Goal: Transaction & Acquisition: Purchase product/service

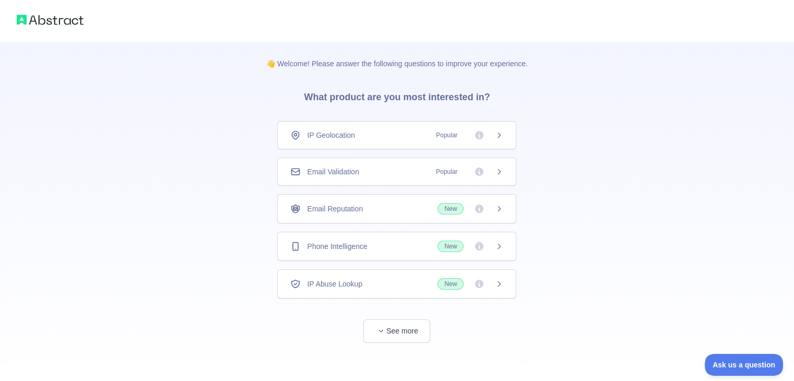
scroll to position [2, 0]
click at [406, 326] on button "See more" at bounding box center [396, 328] width 67 height 23
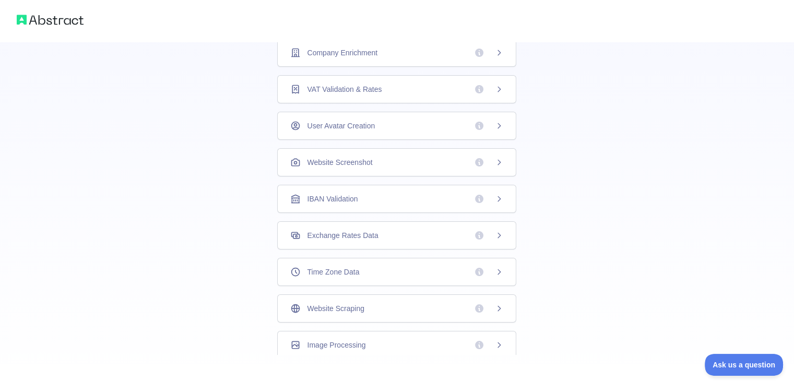
scroll to position [283, 0]
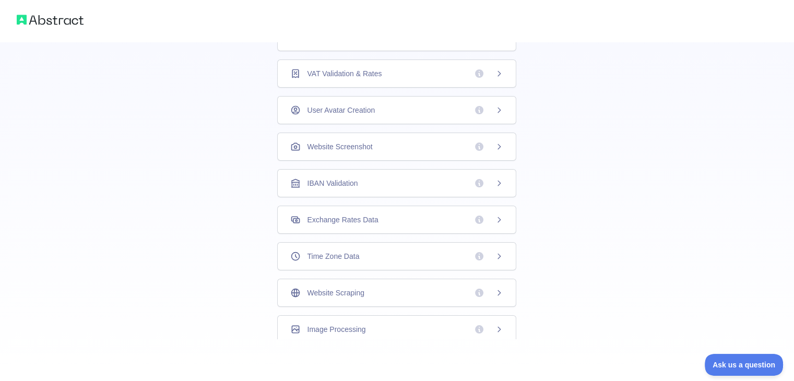
click at [367, 256] on div "Time Zone Data" at bounding box center [396, 256] width 213 height 10
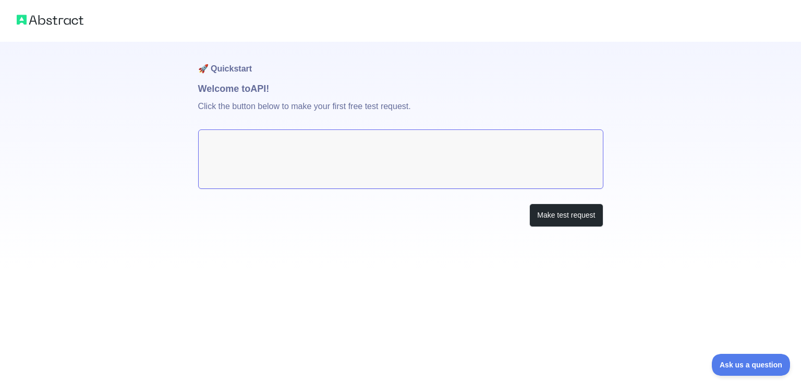
click at [522, 154] on textarea at bounding box center [400, 158] width 405 height 59
click at [563, 207] on button "Make test request" at bounding box center [567, 214] width 74 height 23
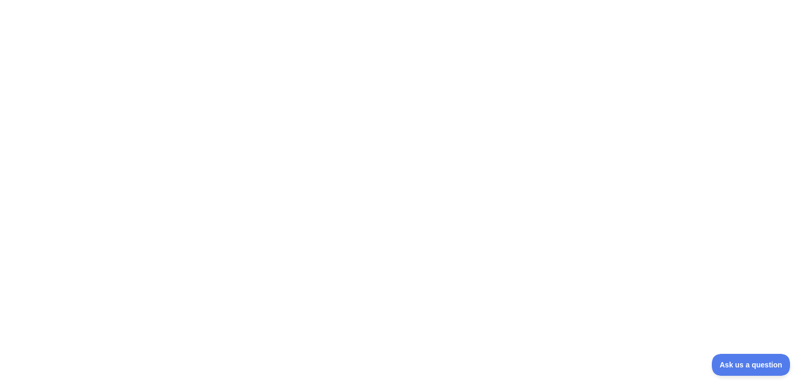
click at [427, 134] on div at bounding box center [400, 190] width 801 height 381
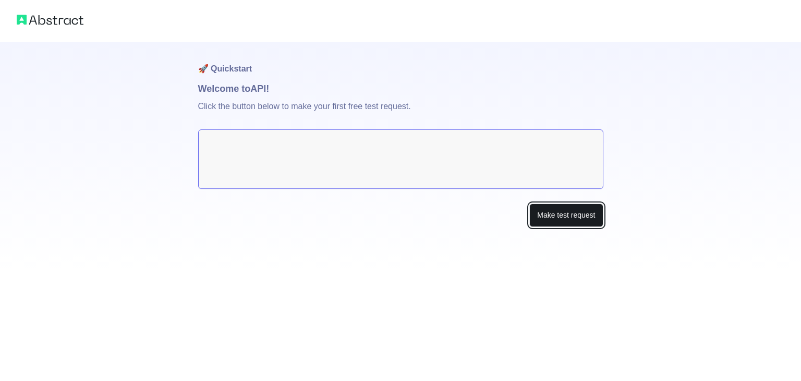
click at [570, 206] on button "Make test request" at bounding box center [567, 214] width 74 height 23
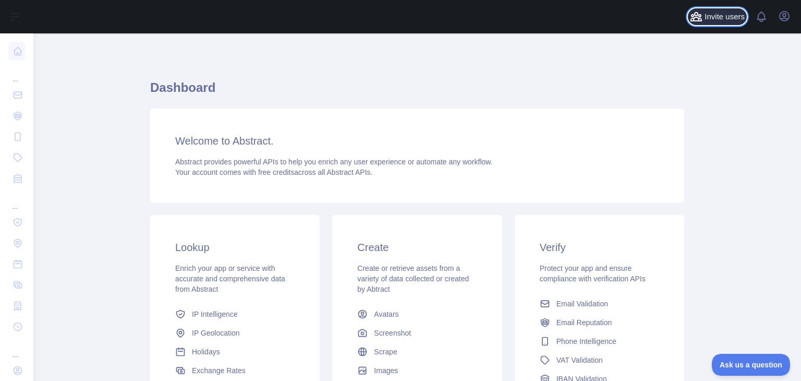
click at [721, 15] on span "Invite users" at bounding box center [725, 17] width 40 height 12
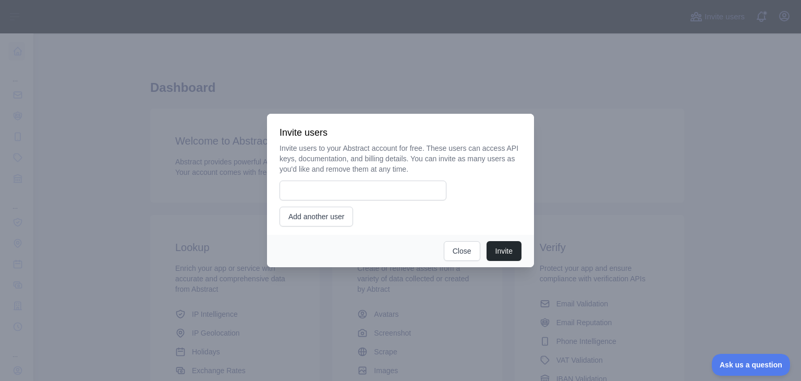
click at [588, 121] on div at bounding box center [400, 190] width 801 height 381
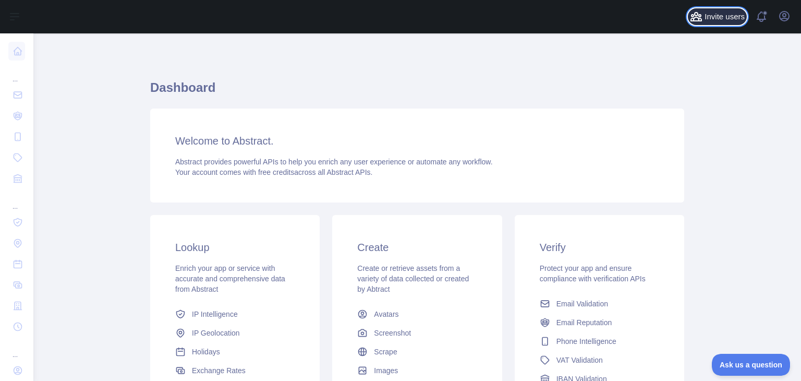
click at [706, 21] on span "Invite users" at bounding box center [725, 17] width 40 height 12
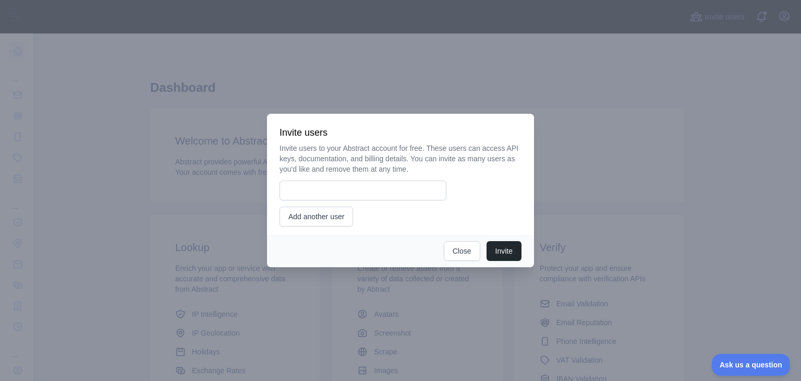
click at [613, 164] on div at bounding box center [400, 190] width 801 height 381
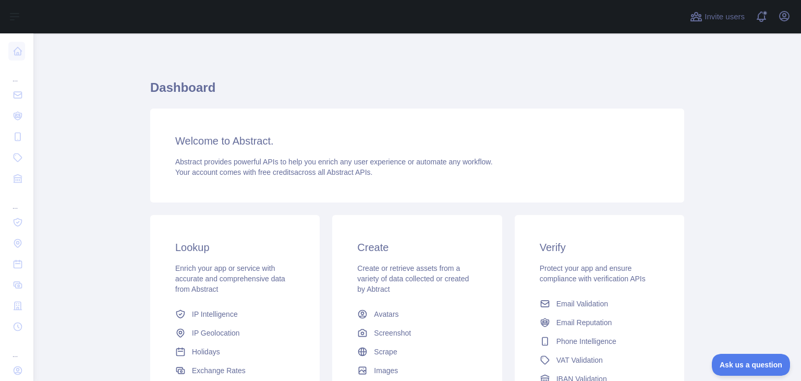
scroll to position [139, 0]
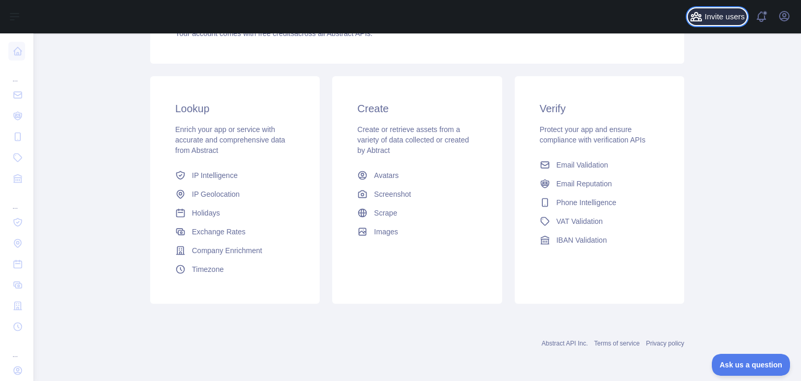
click at [695, 22] on icon at bounding box center [696, 16] width 13 height 13
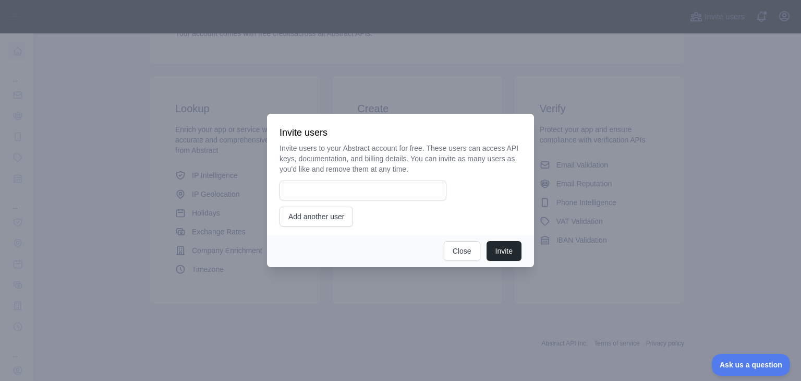
click at [721, 101] on div at bounding box center [400, 190] width 801 height 381
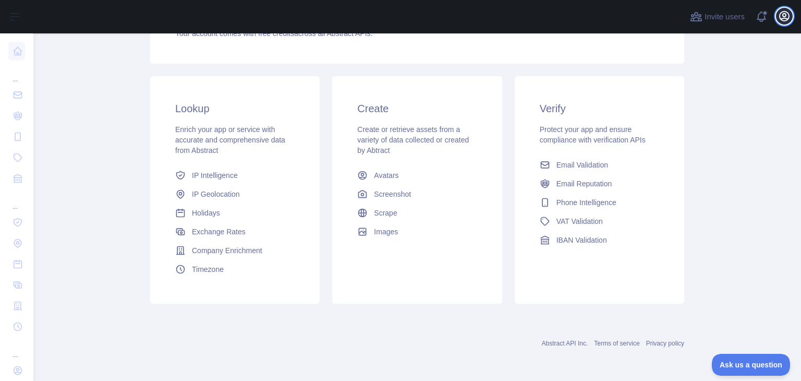
click at [781, 14] on icon "button" at bounding box center [784, 15] width 9 height 9
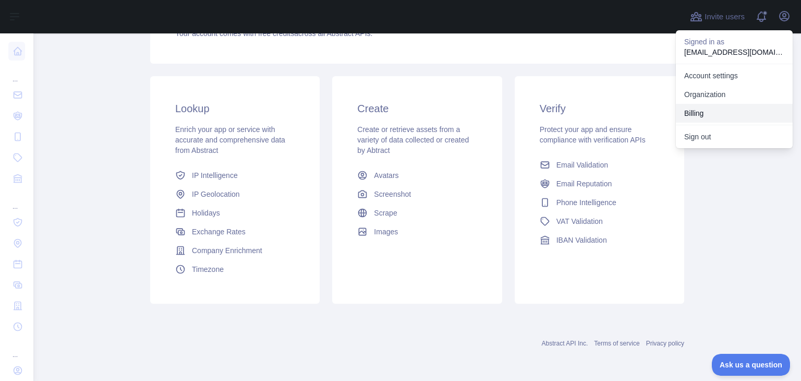
click at [697, 110] on button "Billing" at bounding box center [734, 113] width 117 height 19
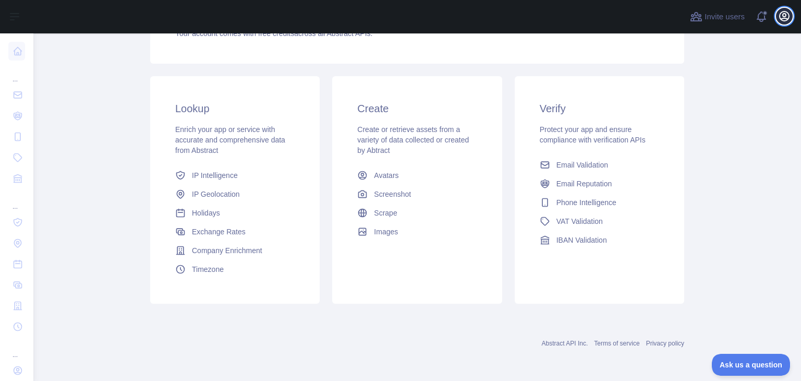
click at [785, 21] on icon "button" at bounding box center [784, 15] width 9 height 9
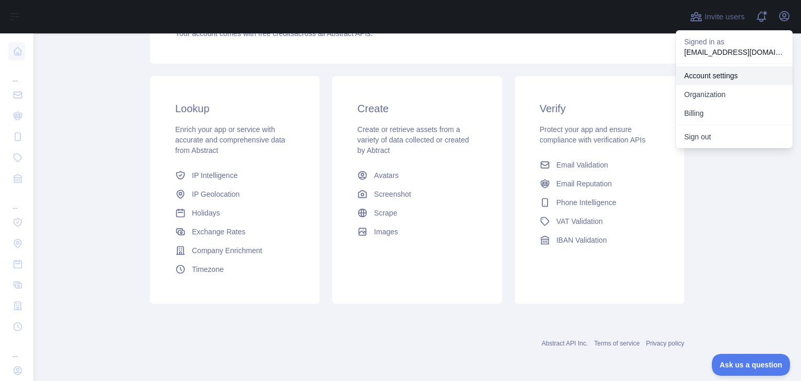
click at [718, 74] on link "Account settings" at bounding box center [734, 75] width 117 height 19
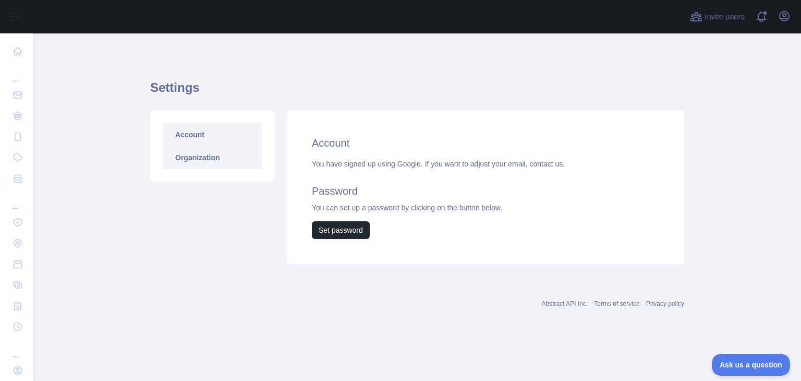
click at [225, 160] on link "Organization" at bounding box center [212, 157] width 99 height 23
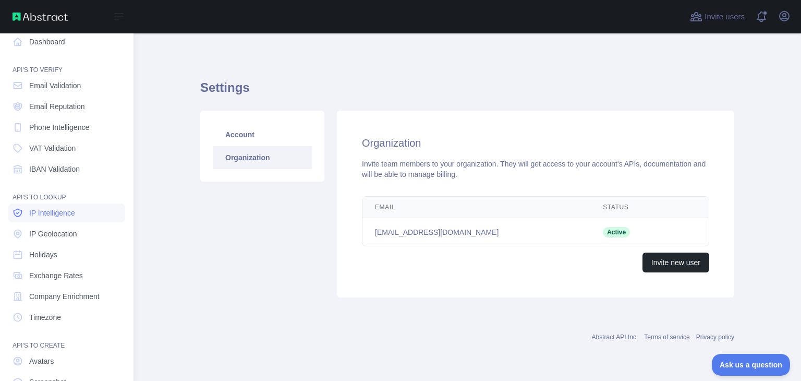
scroll to position [10, 0]
click at [41, 316] on span "Timezone" at bounding box center [45, 316] width 32 height 10
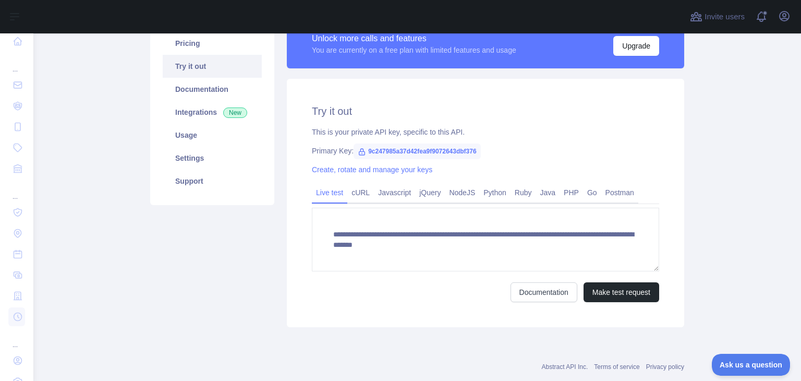
scroll to position [91, 0]
click at [354, 194] on link "cURL" at bounding box center [360, 193] width 27 height 17
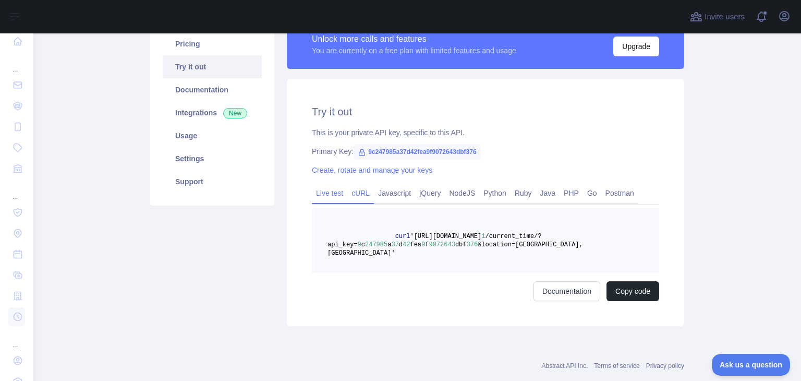
click at [332, 193] on link "Live test" at bounding box center [329, 193] width 35 height 17
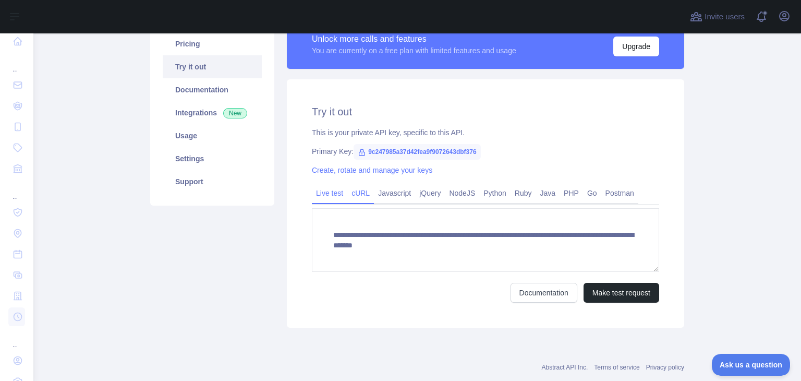
click at [359, 194] on link "cURL" at bounding box center [360, 193] width 27 height 17
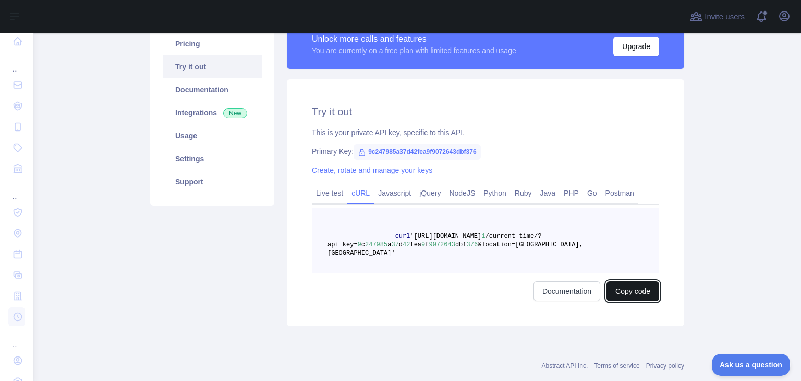
click at [640, 281] on button "Copy code" at bounding box center [633, 291] width 53 height 20
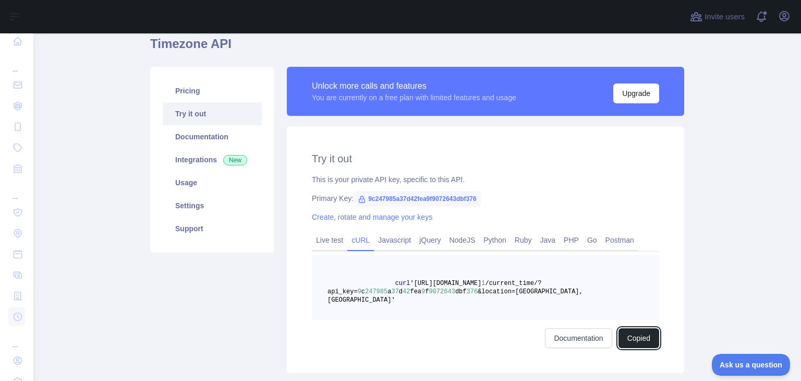
scroll to position [38, 0]
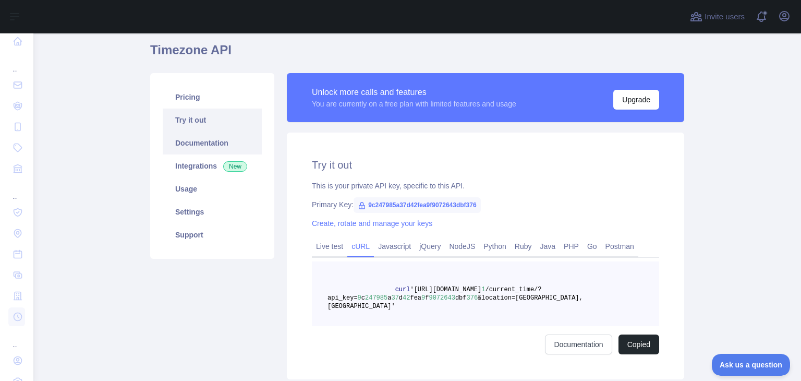
click at [208, 151] on link "Documentation" at bounding box center [212, 142] width 99 height 23
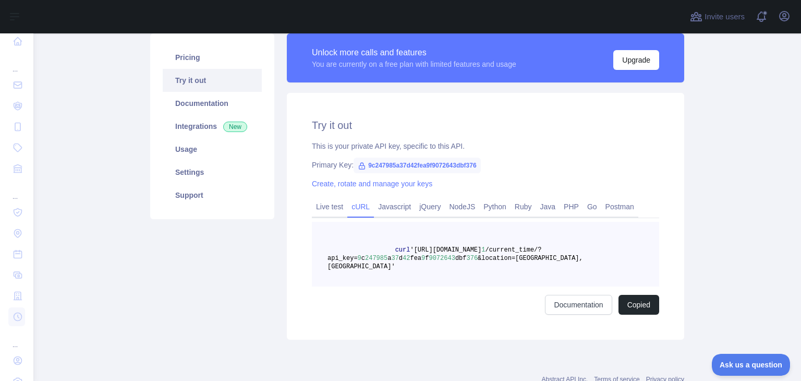
scroll to position [78, 0]
click at [347, 182] on link "Create, rotate and manage your keys" at bounding box center [372, 183] width 121 height 8
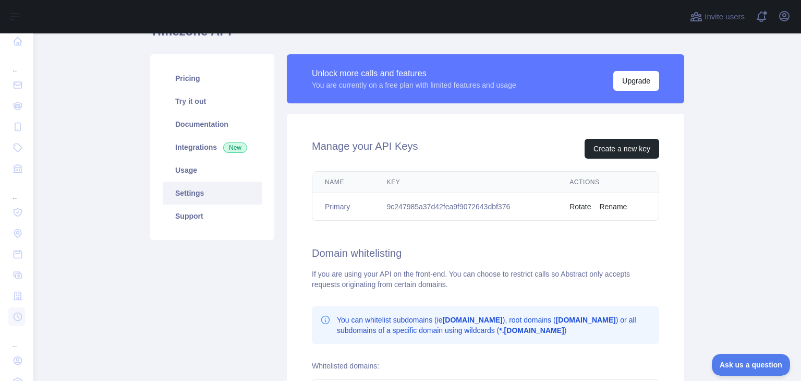
scroll to position [56, 0]
click at [189, 126] on link "Documentation" at bounding box center [212, 124] width 99 height 23
click at [184, 103] on link "Try it out" at bounding box center [212, 101] width 99 height 23
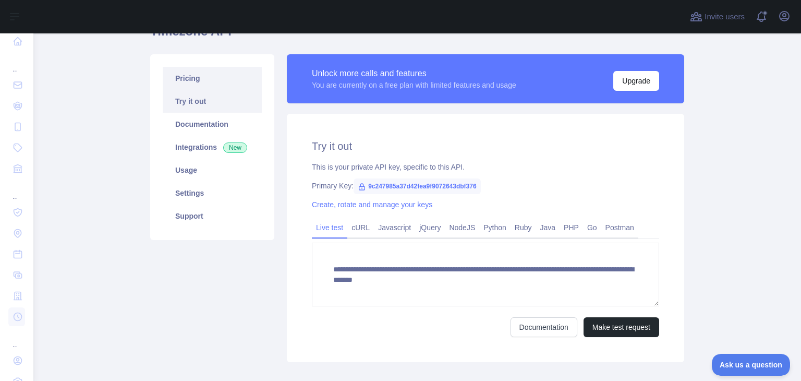
click at [188, 82] on link "Pricing" at bounding box center [212, 78] width 99 height 23
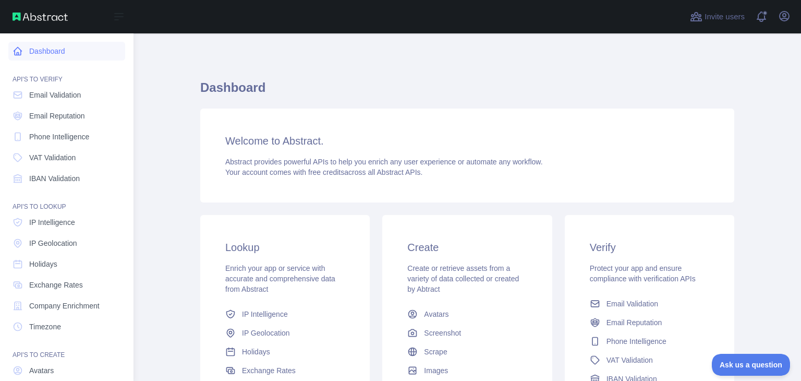
click at [21, 55] on icon at bounding box center [18, 51] width 10 height 10
click at [39, 52] on link "Dashboard" at bounding box center [66, 51] width 117 height 19
click at [47, 18] on img at bounding box center [40, 17] width 55 height 8
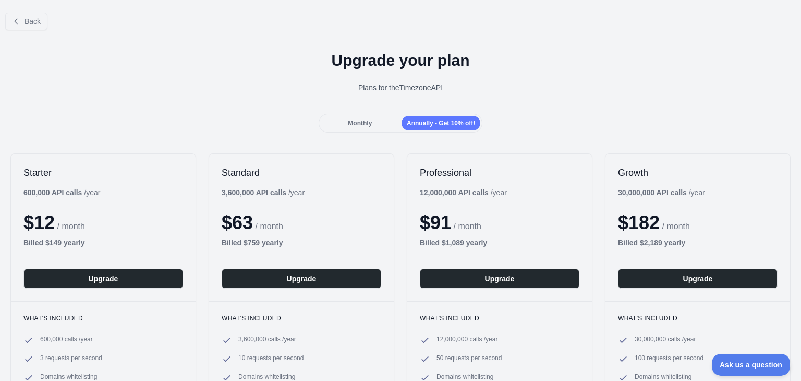
click at [363, 116] on div "Monthly" at bounding box center [360, 123] width 79 height 15
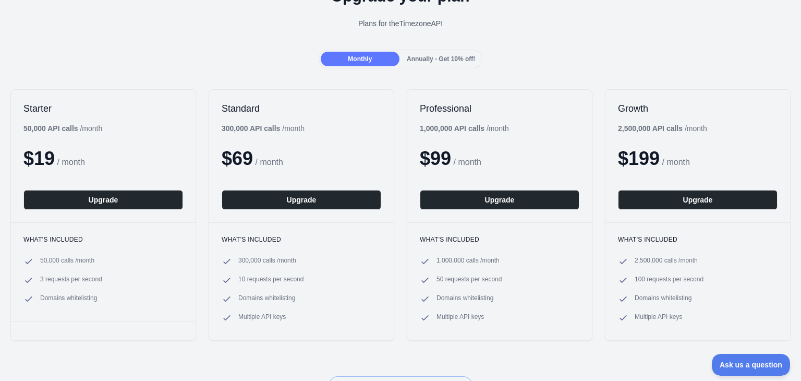
scroll to position [60, 0]
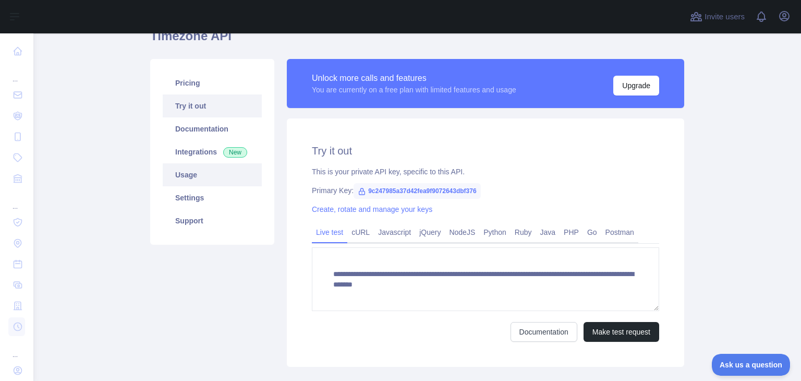
scroll to position [51, 0]
click at [183, 182] on link "Usage" at bounding box center [212, 175] width 99 height 23
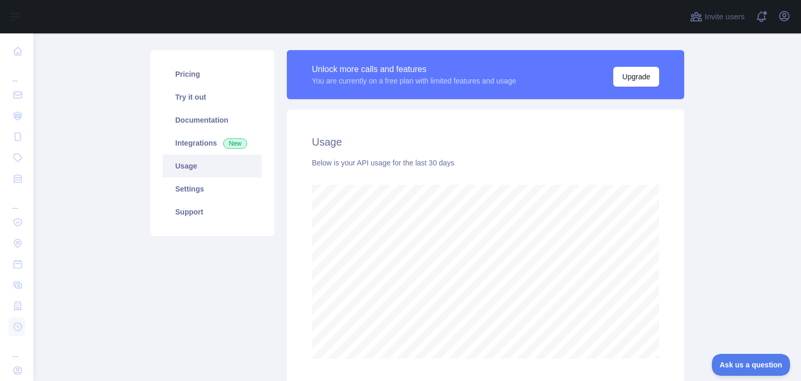
scroll to position [58, 0]
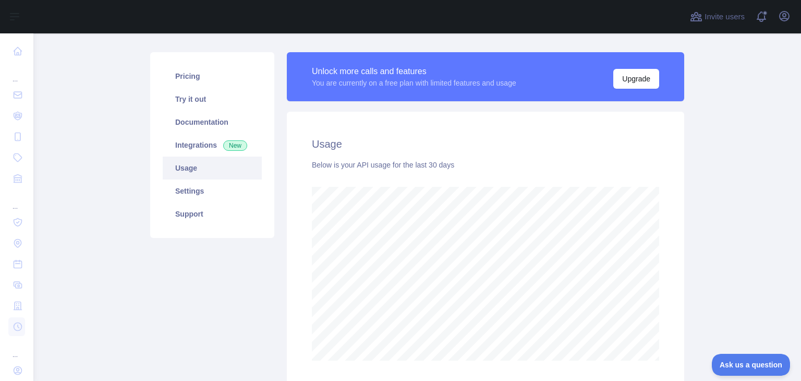
click at [176, 166] on link "Usage" at bounding box center [212, 168] width 99 height 23
click at [184, 140] on link "Integrations New" at bounding box center [212, 145] width 99 height 23
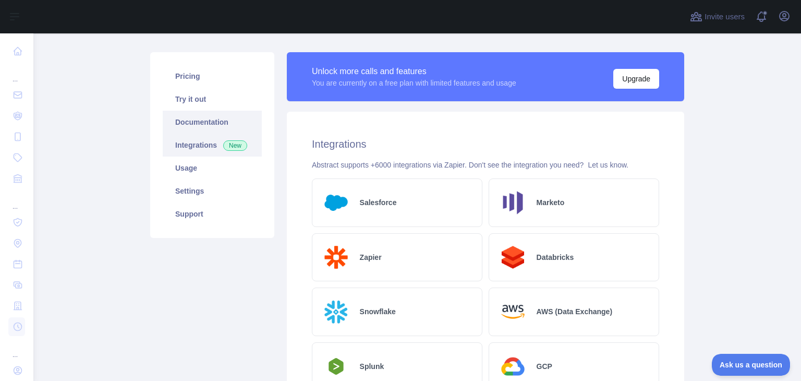
click at [187, 126] on link "Documentation" at bounding box center [212, 122] width 99 height 23
click at [202, 207] on link "Support" at bounding box center [212, 213] width 99 height 23
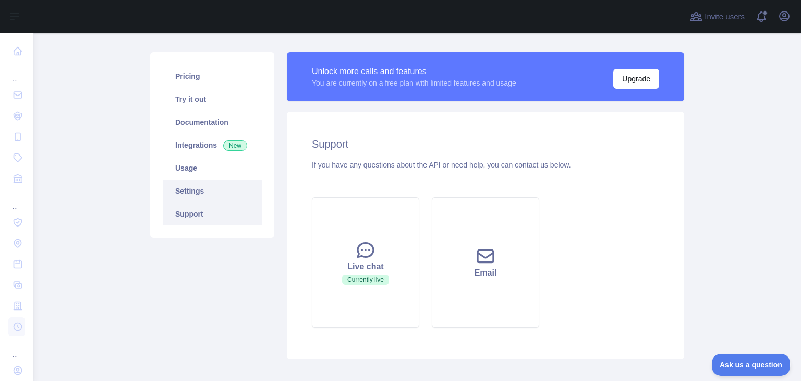
click at [196, 183] on link "Settings" at bounding box center [212, 190] width 99 height 23
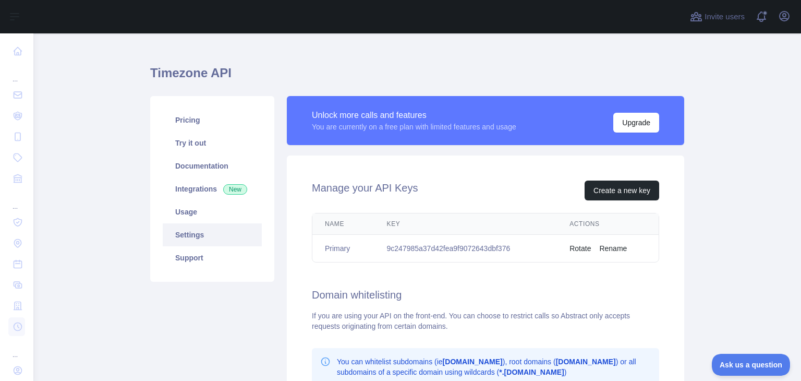
scroll to position [14, 0]
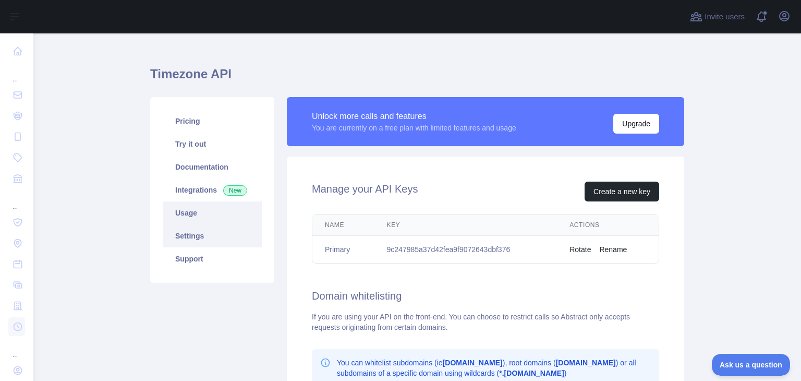
click at [197, 220] on link "Usage" at bounding box center [212, 212] width 99 height 23
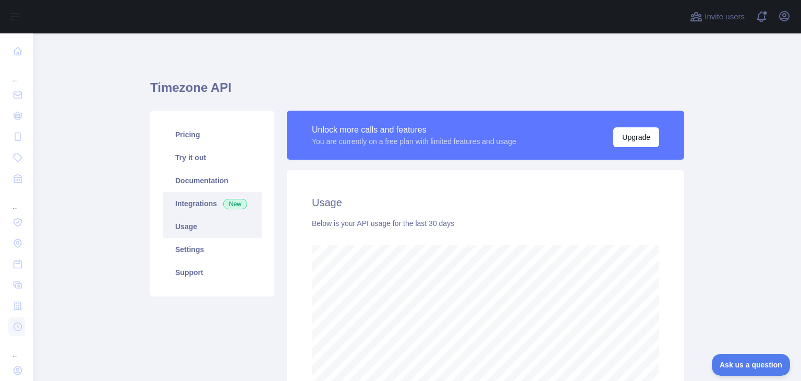
click at [169, 197] on link "Integrations New" at bounding box center [212, 203] width 99 height 23
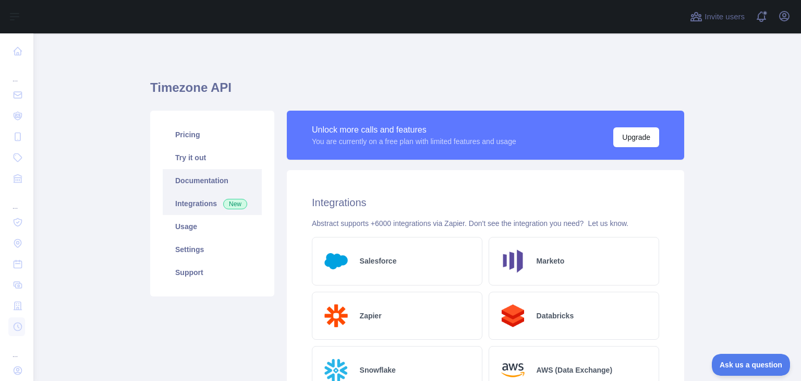
click at [211, 174] on link "Documentation" at bounding box center [212, 180] width 99 height 23
click at [179, 181] on link "Documentation" at bounding box center [212, 180] width 99 height 23
click at [190, 153] on link "Try it out" at bounding box center [212, 157] width 99 height 23
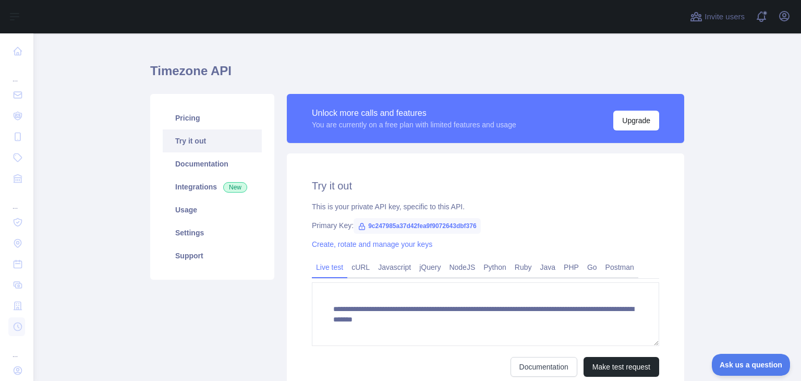
scroll to position [5, 0]
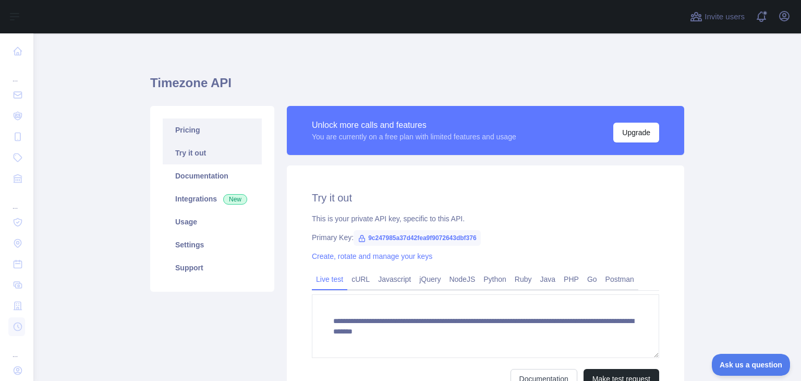
click at [191, 130] on link "Pricing" at bounding box center [212, 129] width 99 height 23
